Goal: Check status: Check status

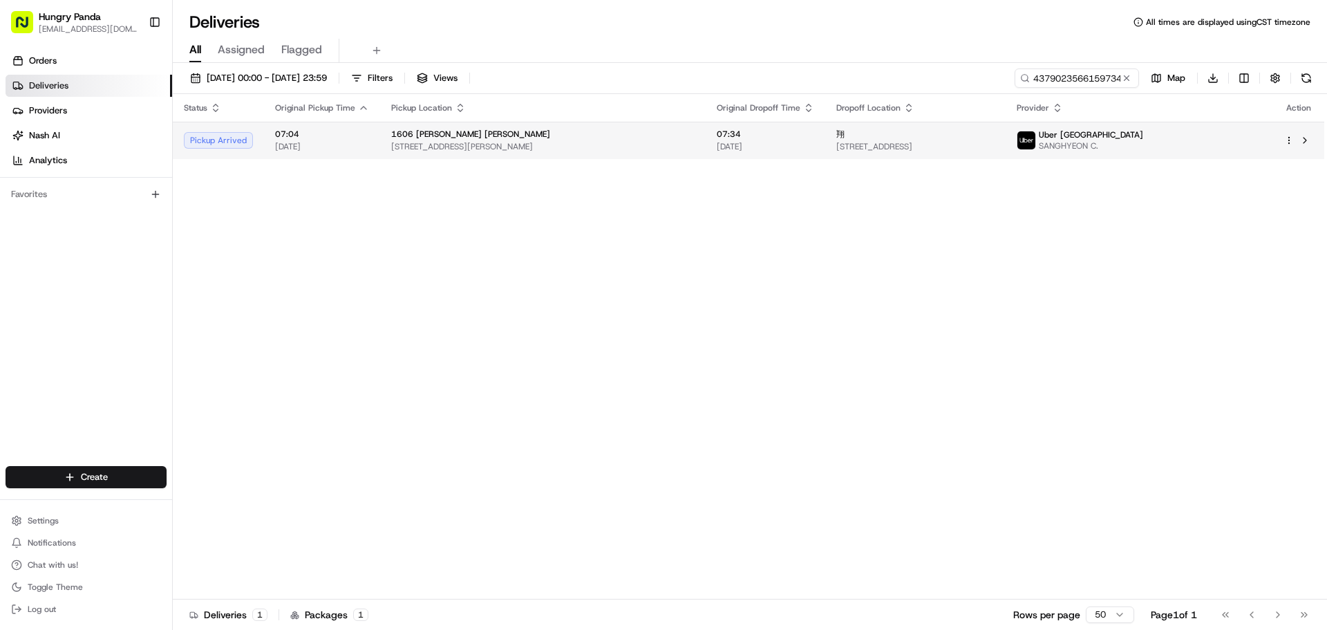
type input "437902356615973428819"
click at [637, 154] on td "1606 Luis de Torres Rhodes 7 Rider Blvd, Rhodes NSW 2138, Australia" at bounding box center [543, 140] width 326 height 37
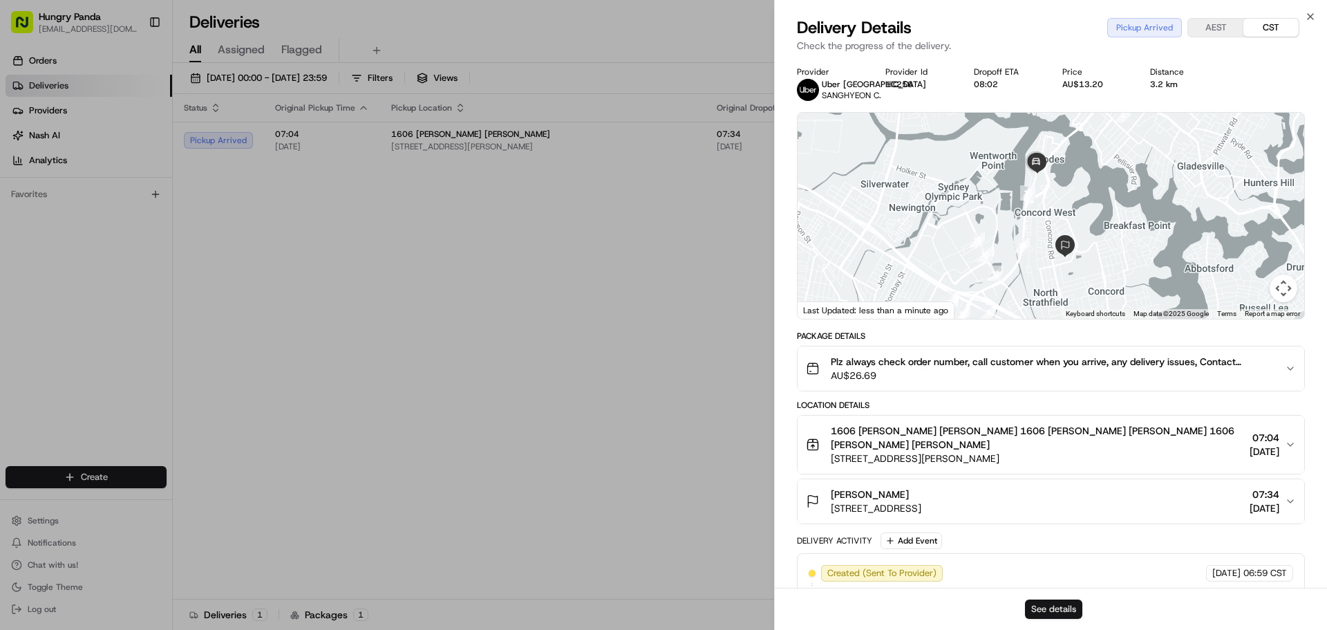
click at [1047, 606] on button "See details" at bounding box center [1053, 608] width 57 height 19
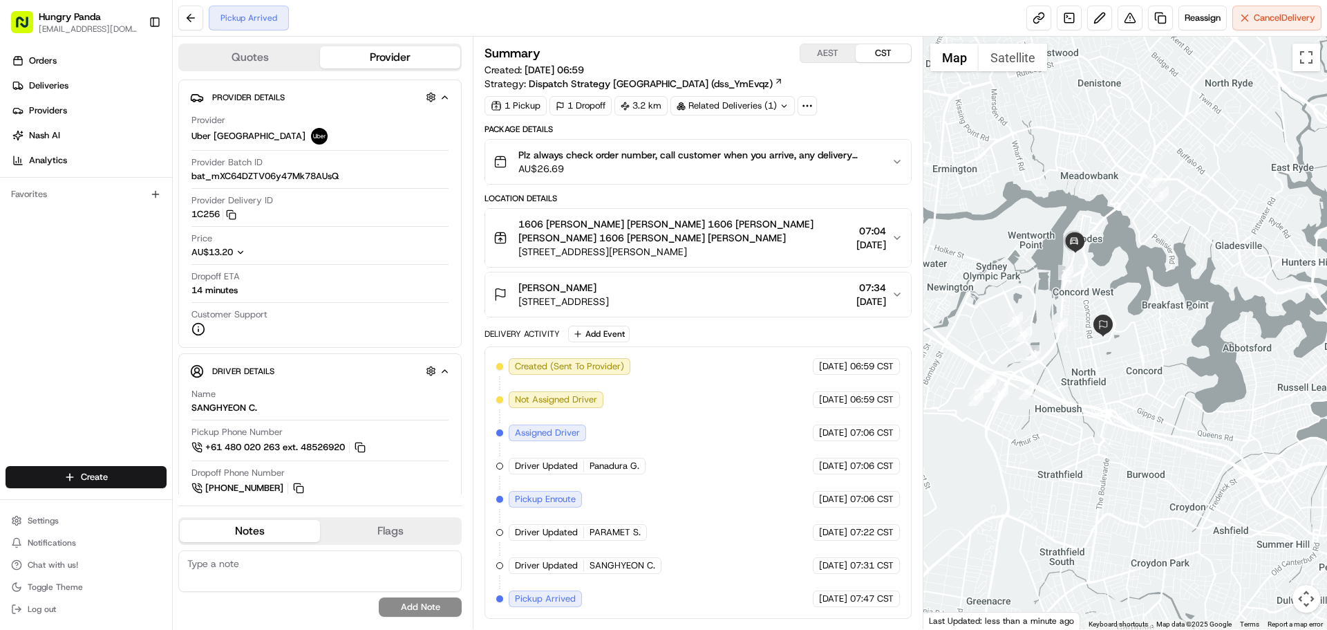
drag, startPoint x: 1081, startPoint y: 293, endPoint x: 1077, endPoint y: 299, distance: 7.5
click at [1077, 299] on div at bounding box center [1126, 333] width 404 height 592
